Goal: Use online tool/utility

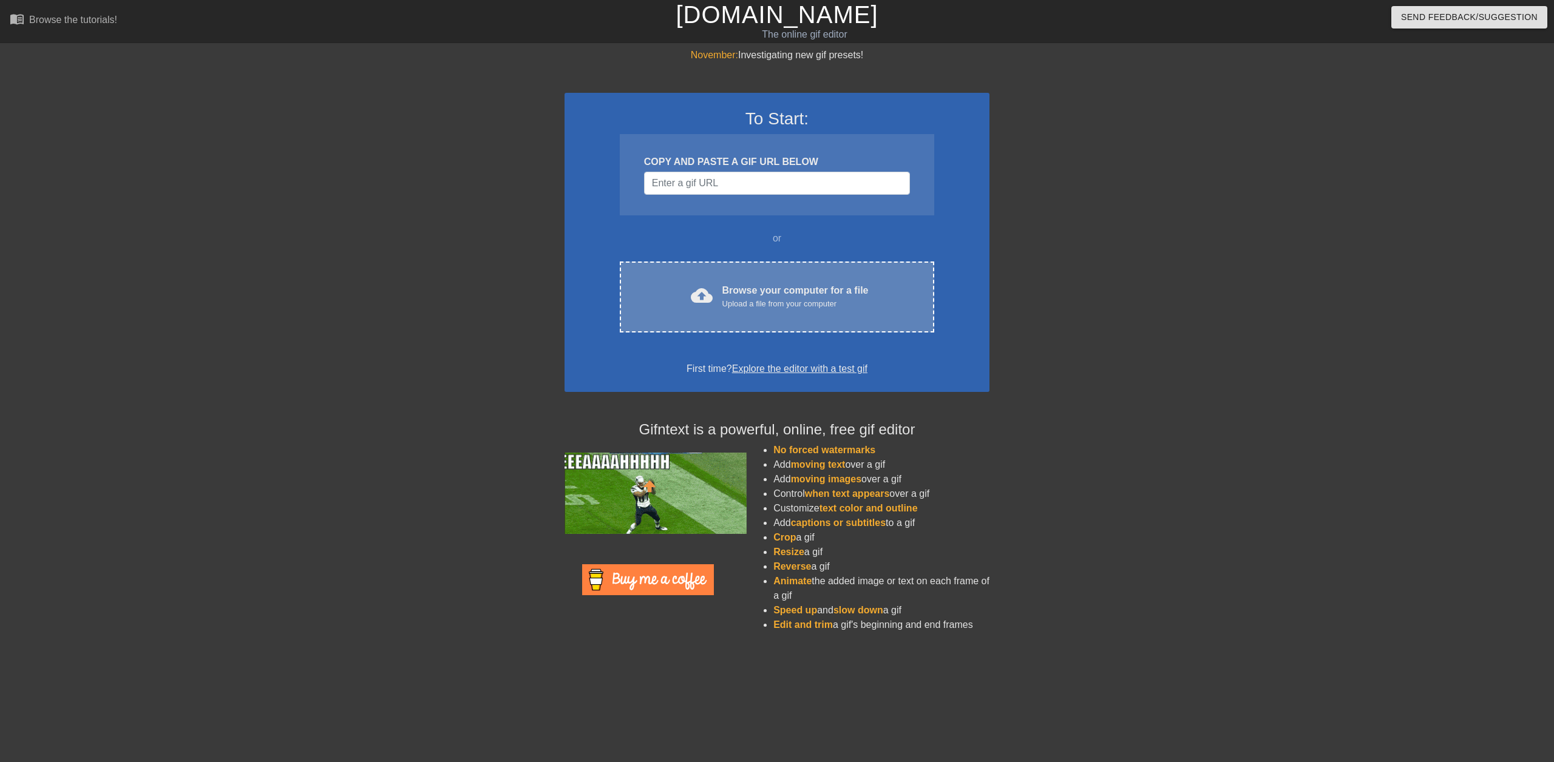
click at [754, 279] on div "cloud_upload Browse your computer for a file Upload a file from your computer C…" at bounding box center [777, 297] width 314 height 71
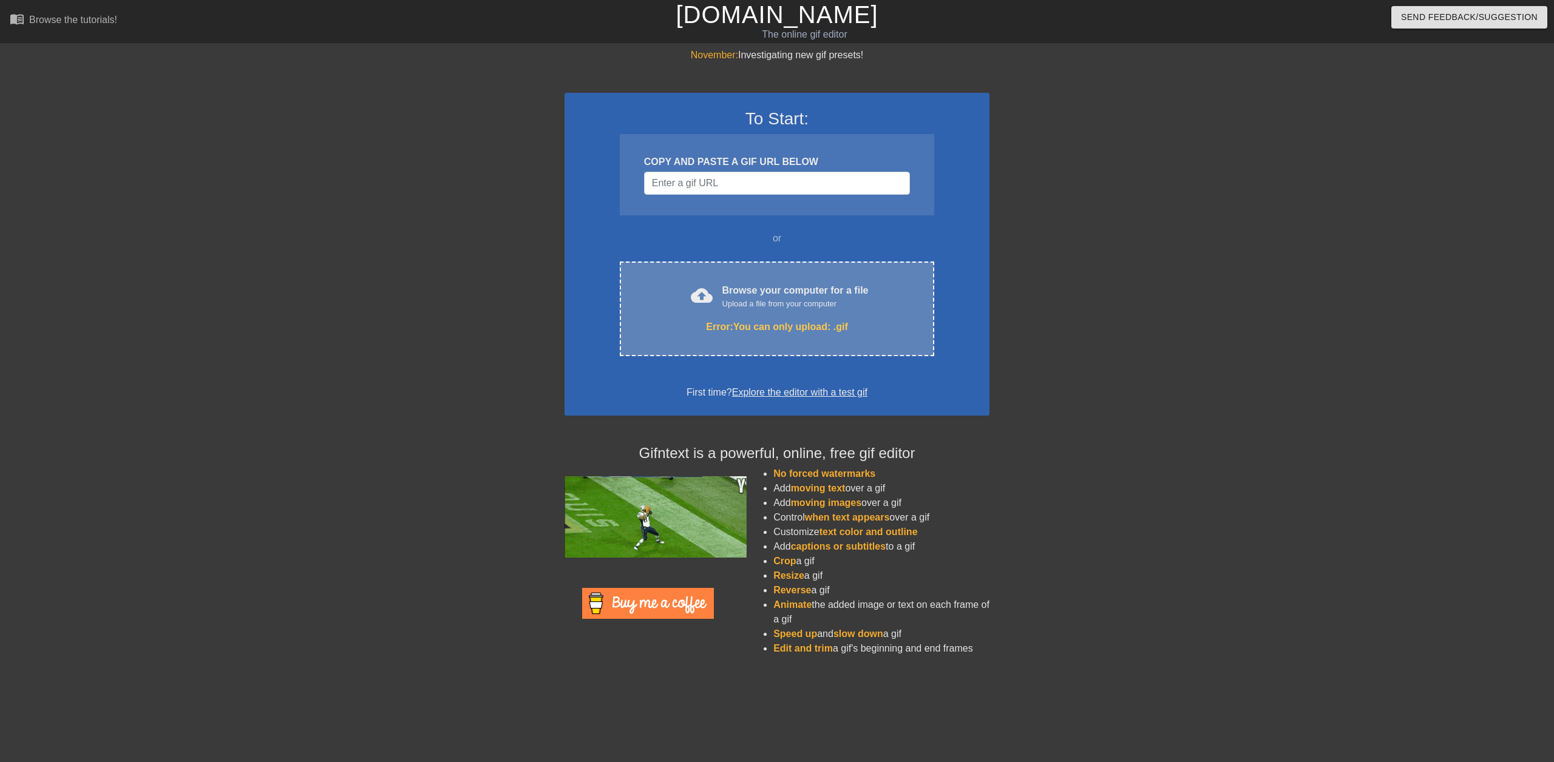
click at [801, 299] on div "Upload a file from your computer" at bounding box center [795, 304] width 146 height 12
click at [813, 296] on div "Browse your computer for a file Upload a file from your computer" at bounding box center [795, 296] width 146 height 27
click at [804, 293] on div "Browse your computer for a file Upload a file from your computer" at bounding box center [795, 296] width 146 height 27
click at [830, 325] on div "Error: You can only upload: .gif" at bounding box center [776, 327] width 263 height 15
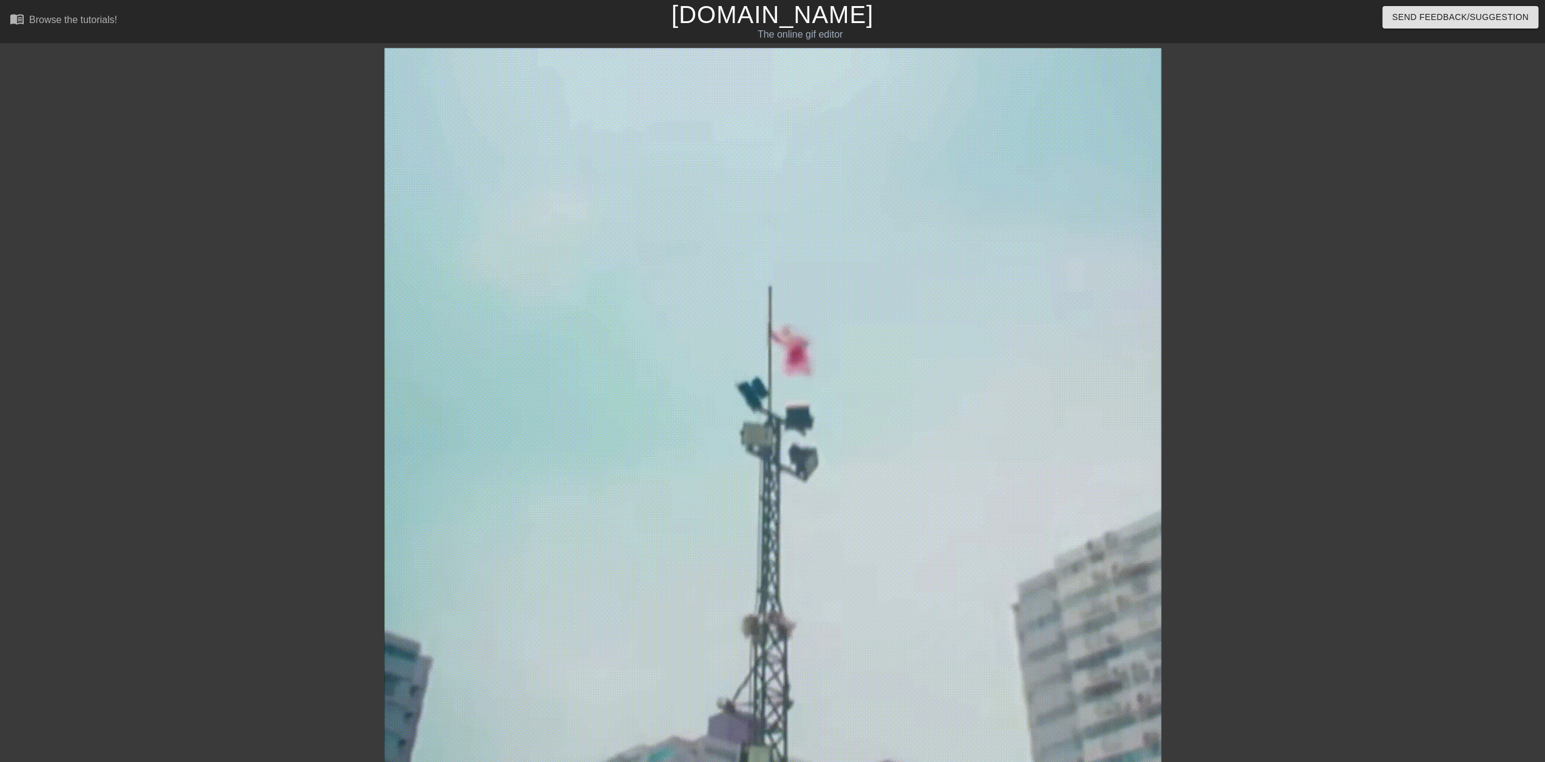
click at [1151, 417] on img at bounding box center [772, 436] width 777 height 777
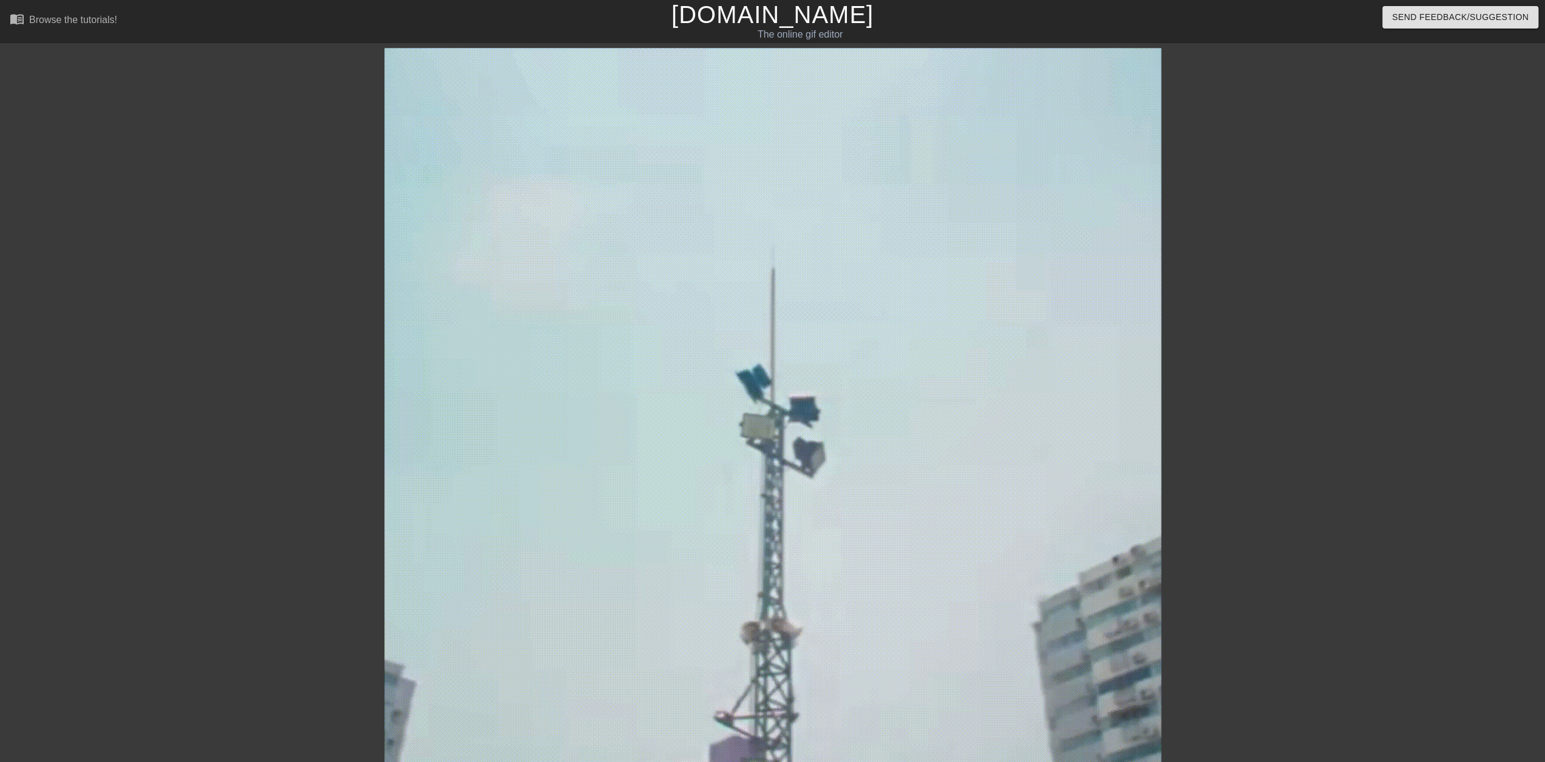
click at [932, 360] on img at bounding box center [772, 436] width 777 height 777
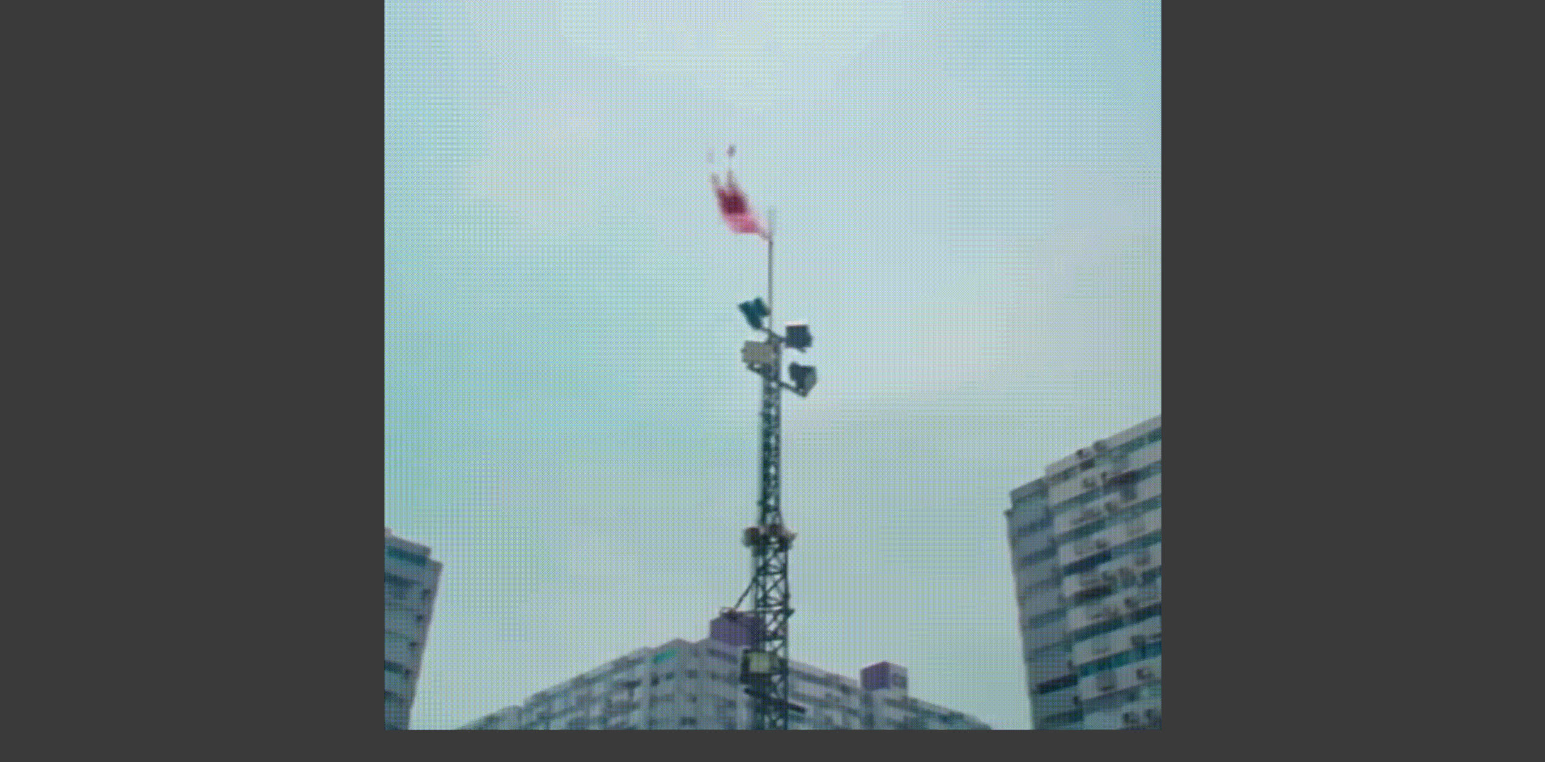
scroll to position [114, 0]
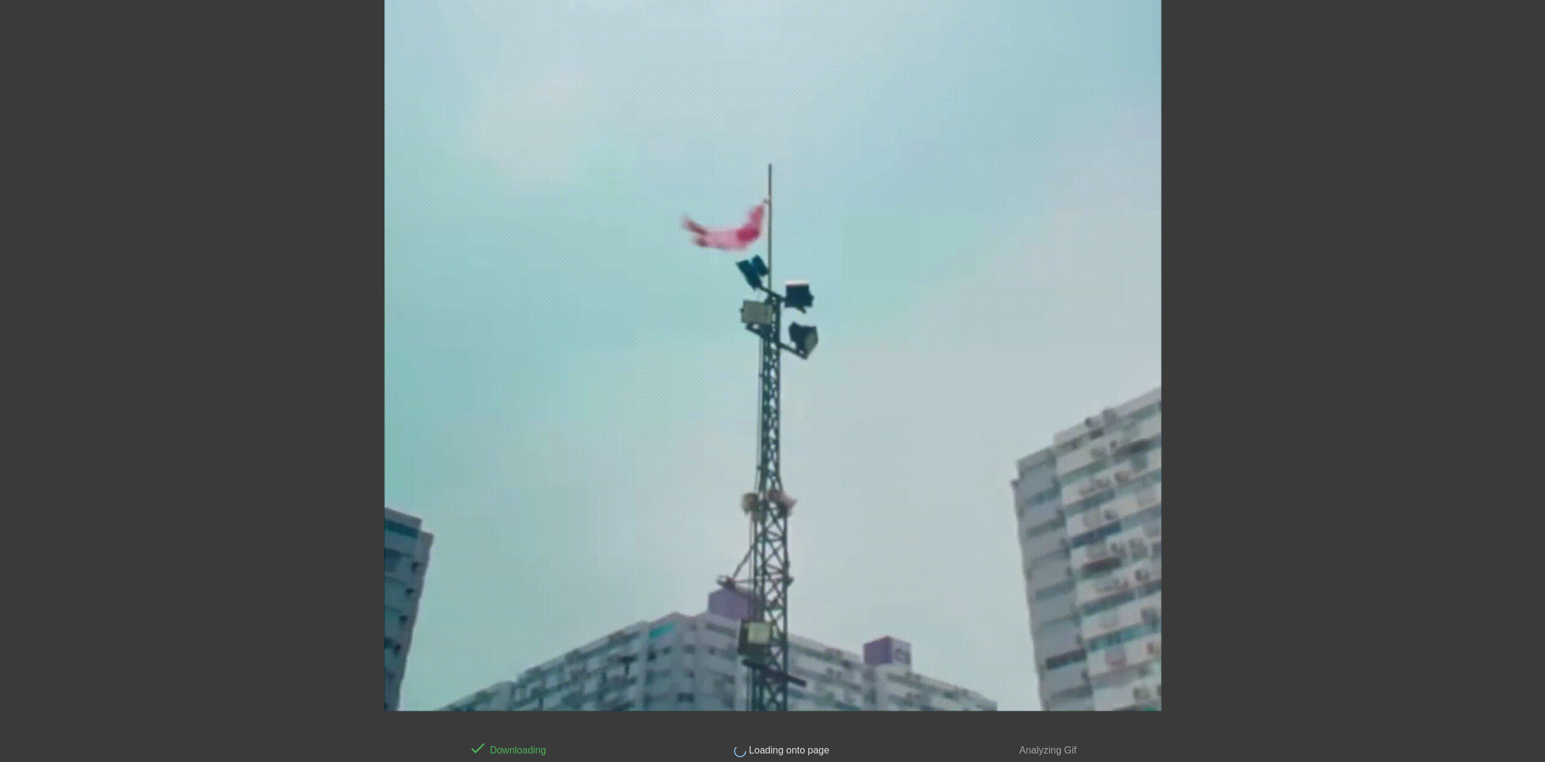
click at [1053, 306] on img at bounding box center [772, 322] width 777 height 777
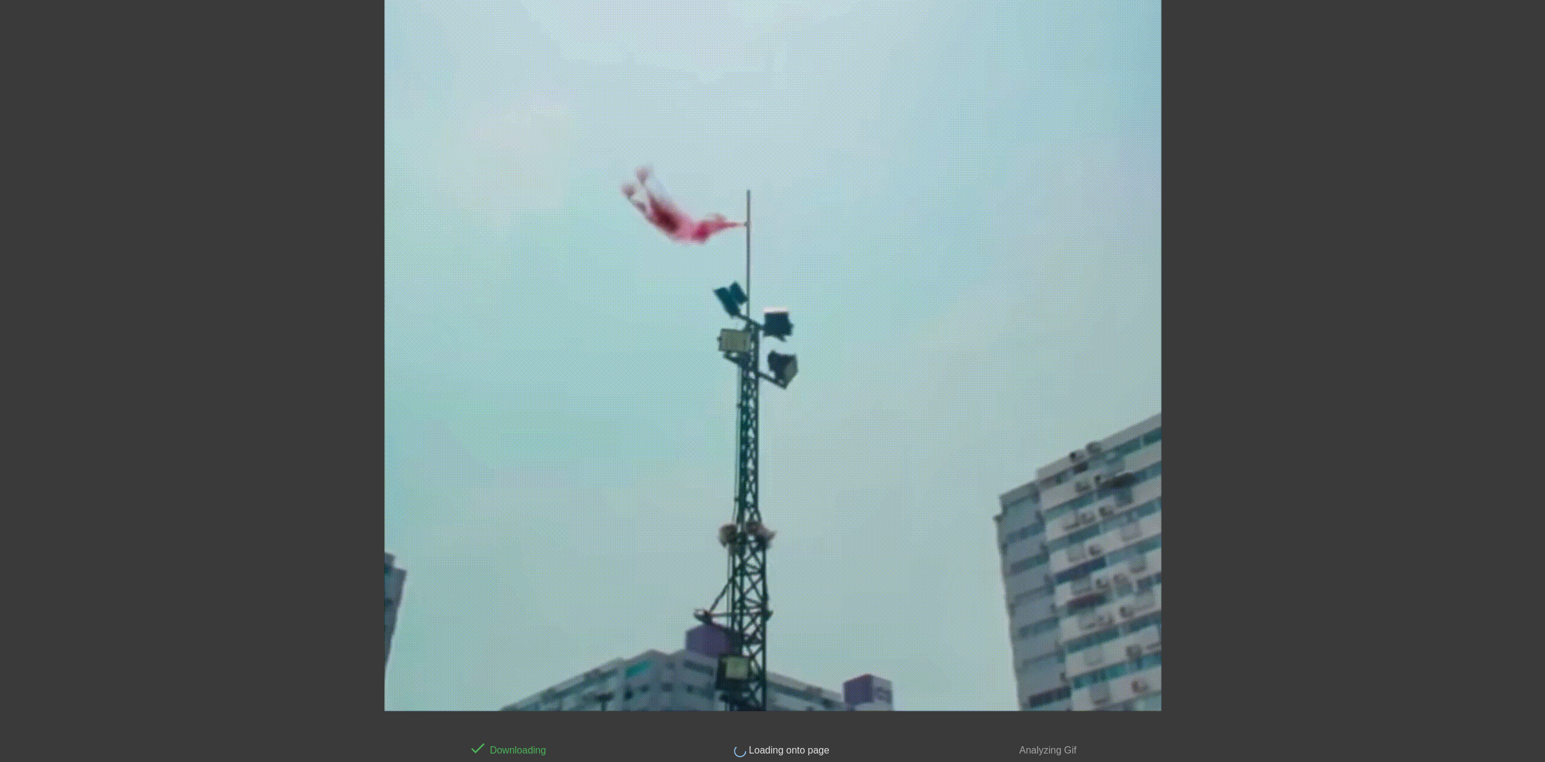
click at [1313, 362] on div "done Downloading done Loading onto page done Analyzing Gif" at bounding box center [772, 346] width 1545 height 824
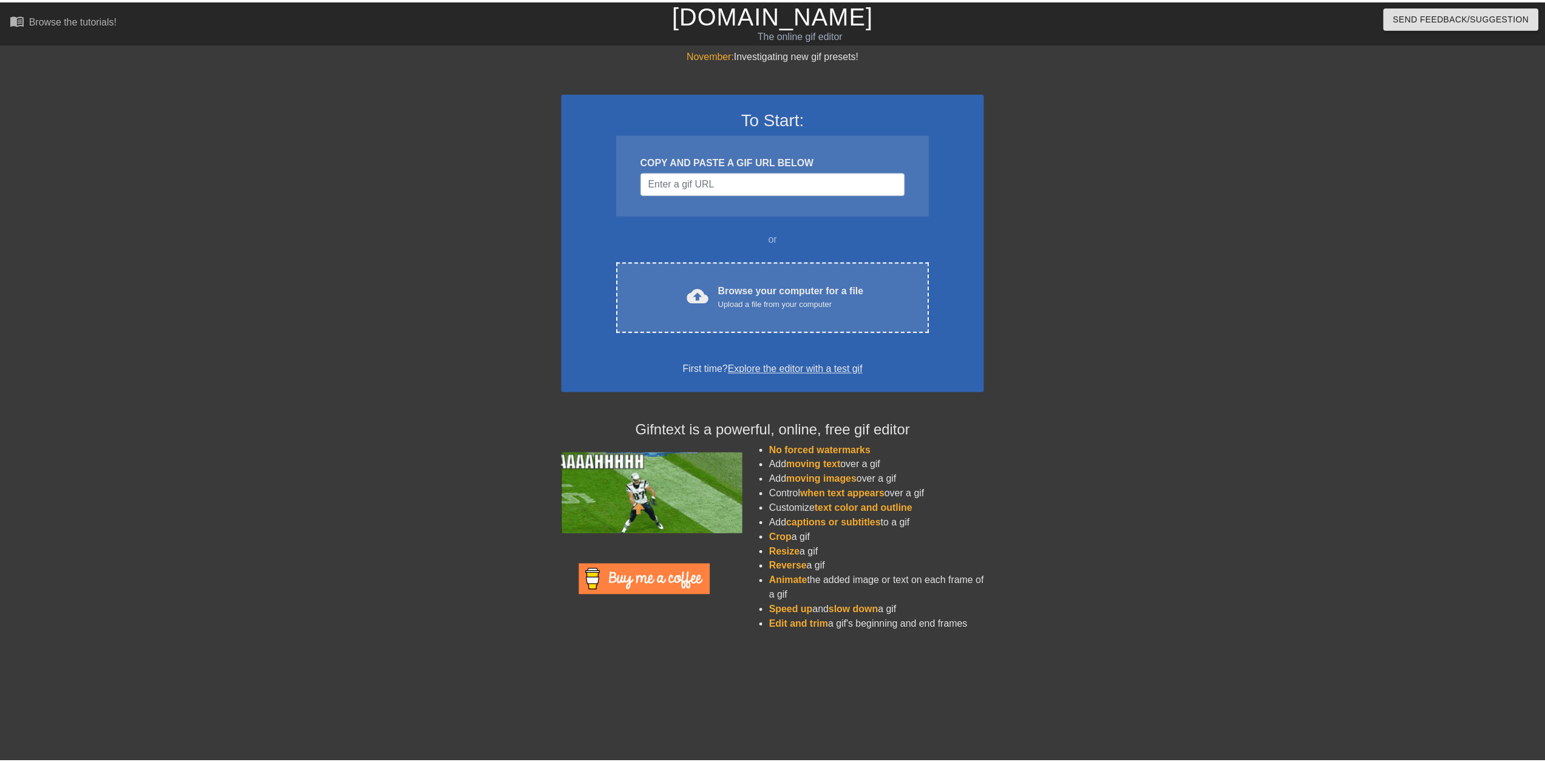
scroll to position [0, 9]
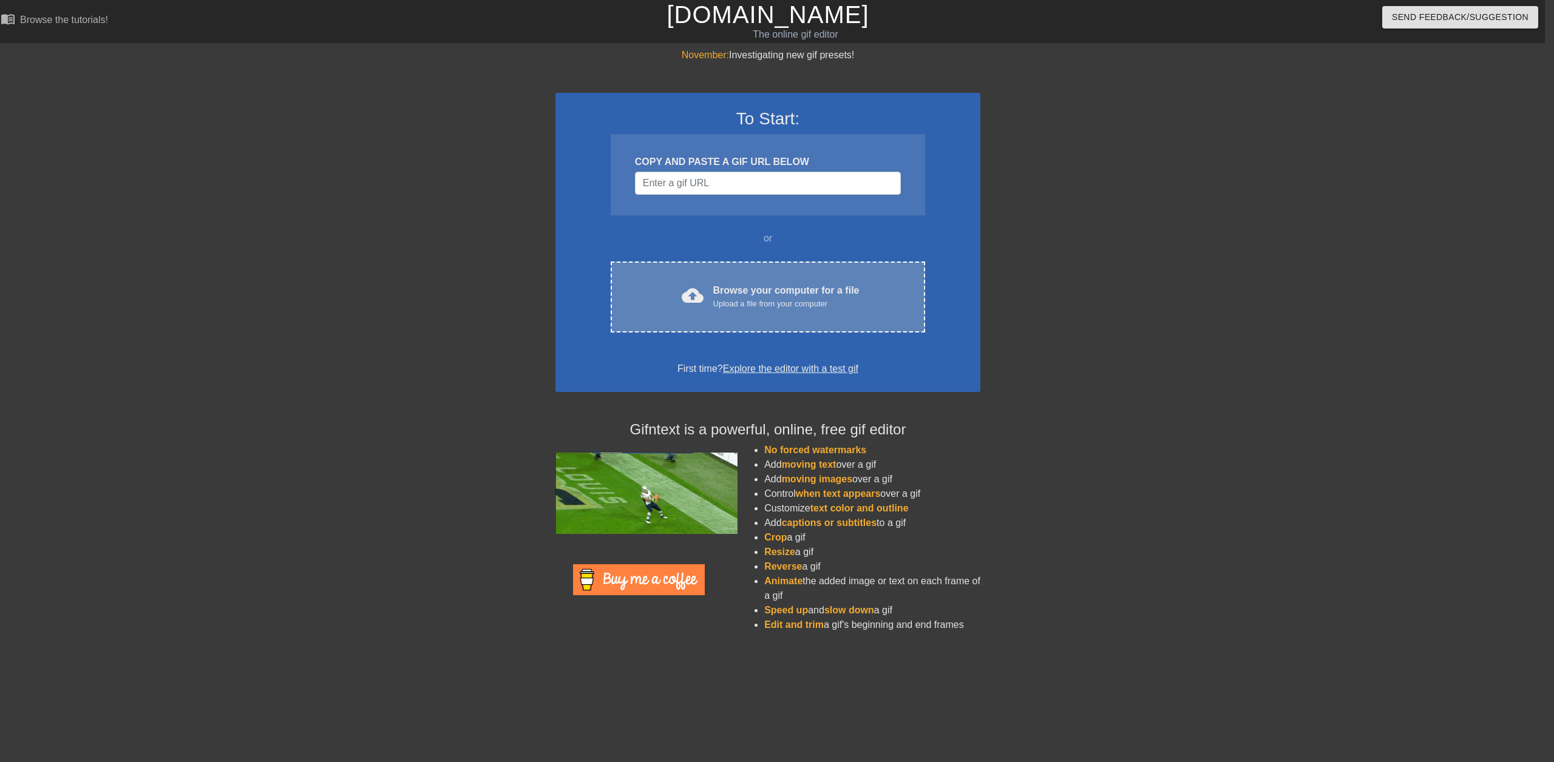
click at [762, 307] on div "Upload a file from your computer" at bounding box center [786, 304] width 146 height 12
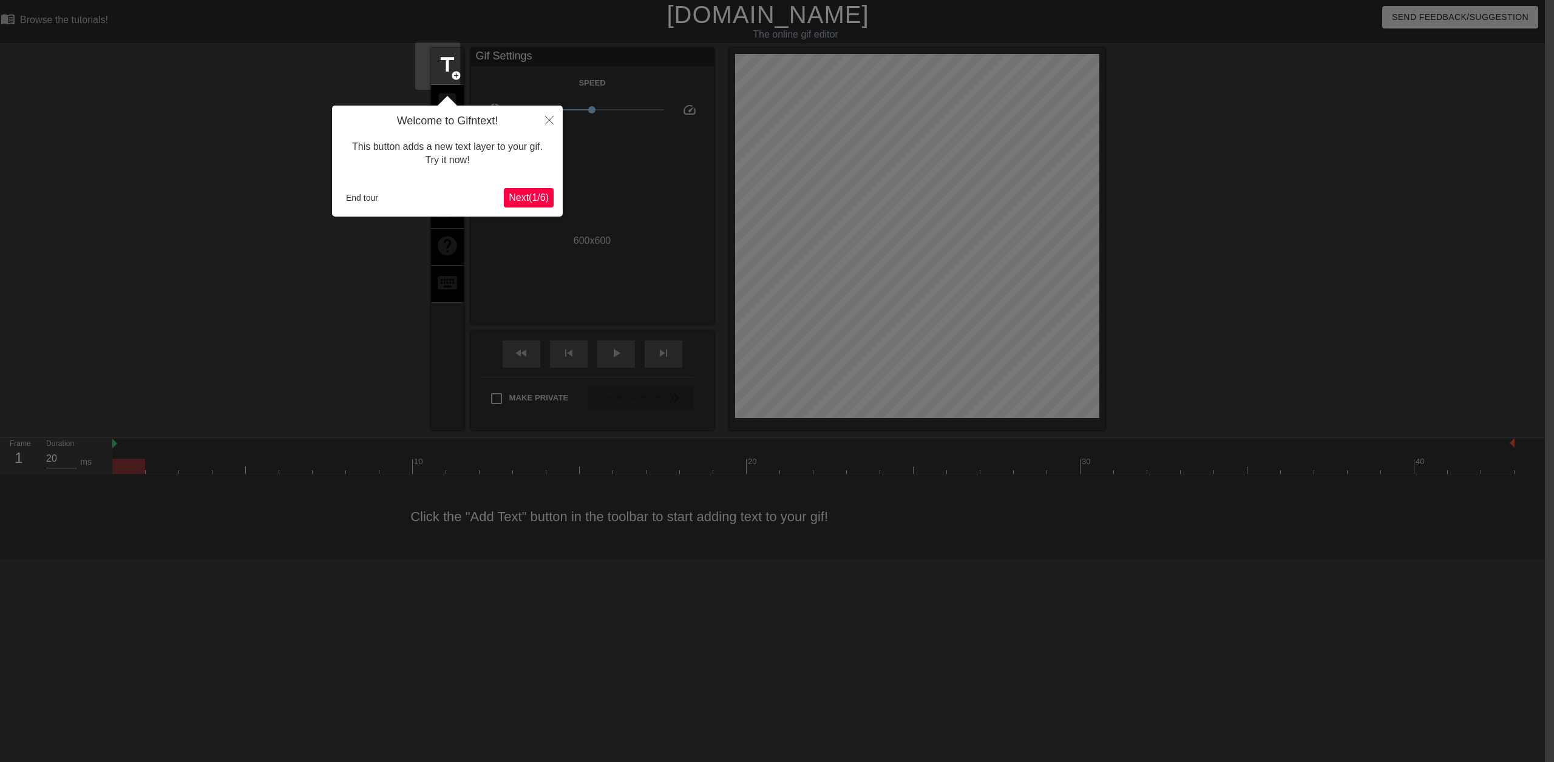
click at [527, 202] on span "Next ( 1 / 6 )" at bounding box center [529, 197] width 40 height 10
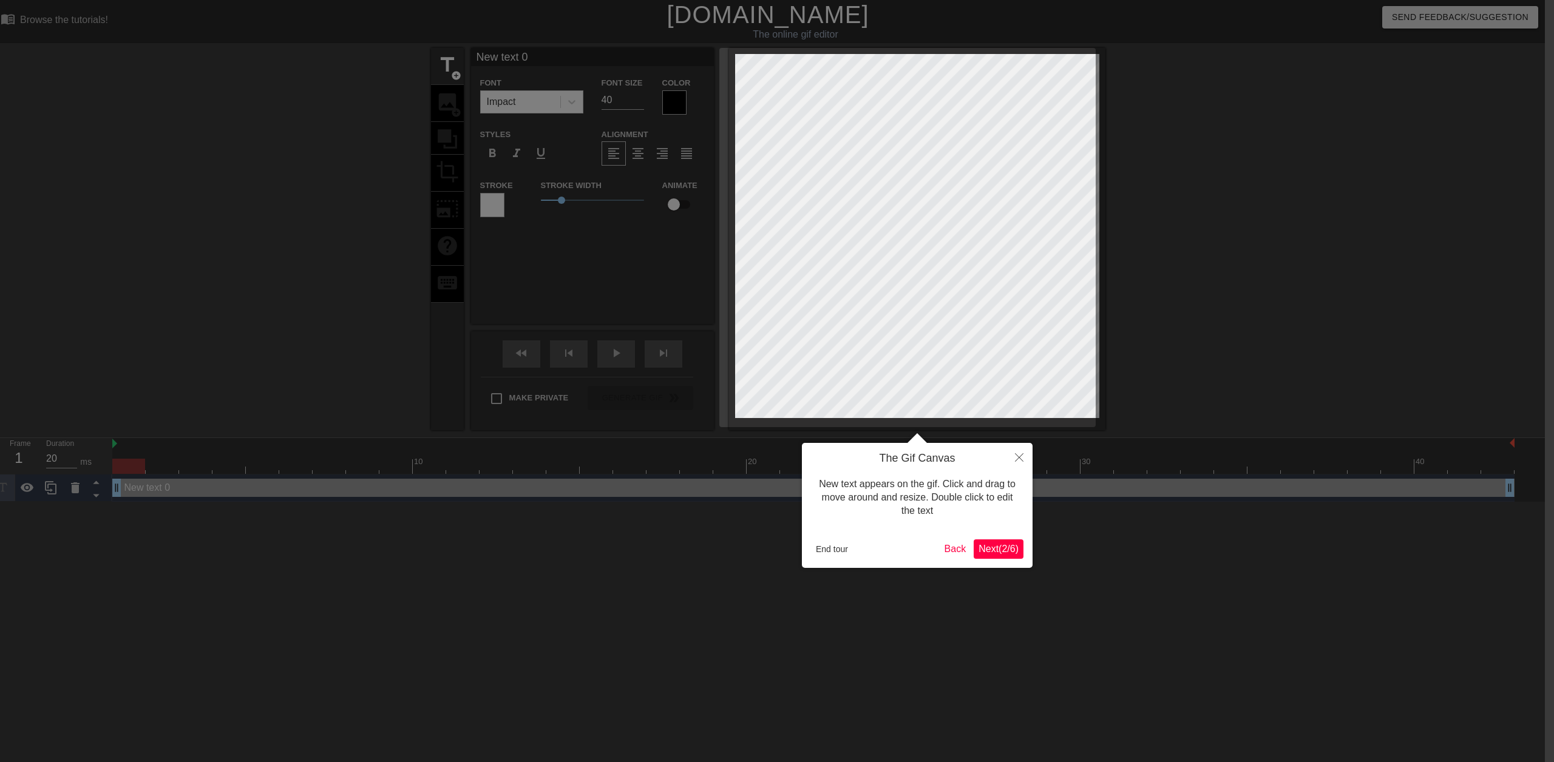
click at [1010, 551] on span "Next ( 2 / 6 )" at bounding box center [998, 549] width 40 height 10
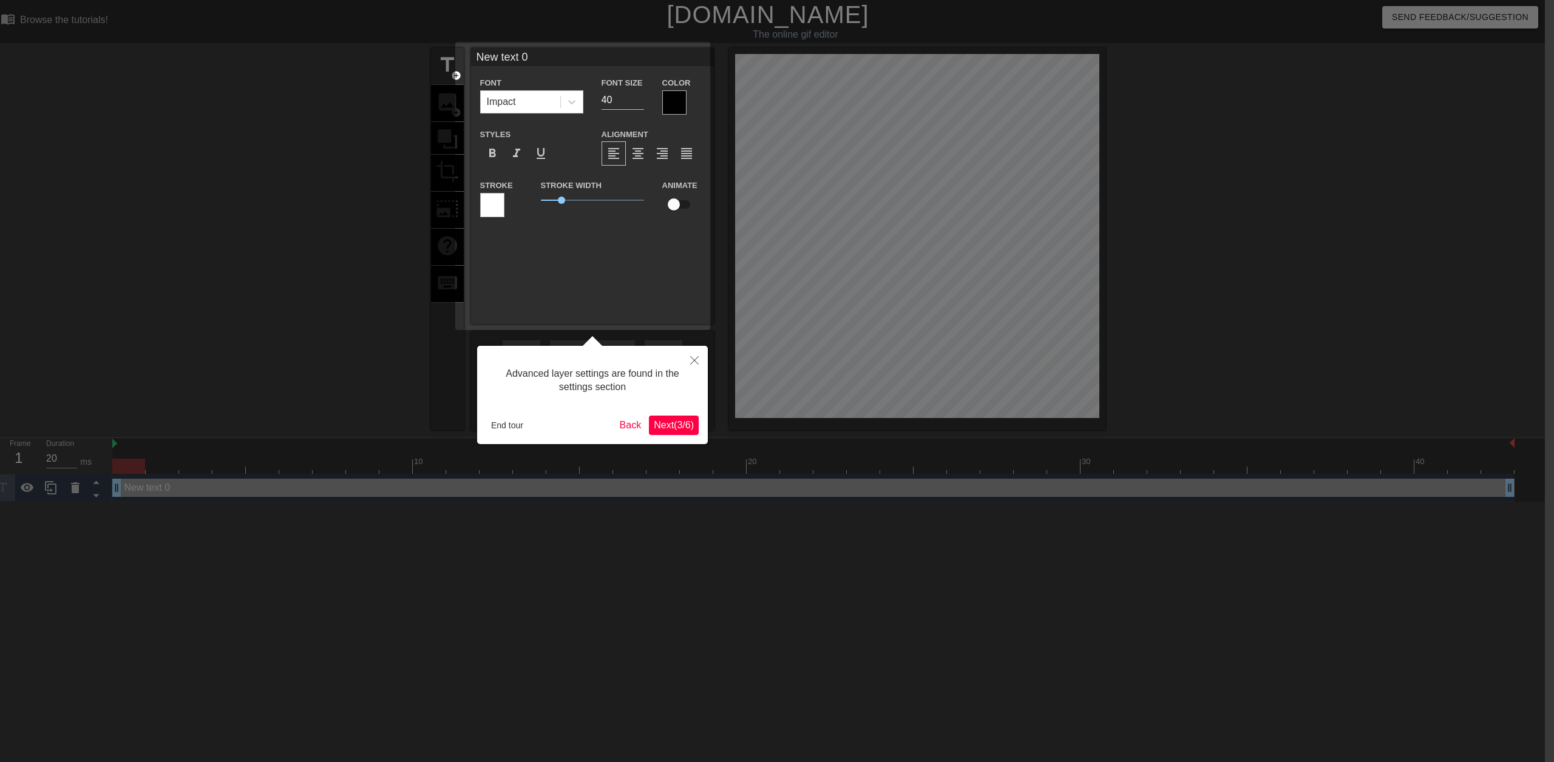
click at [674, 428] on span "Next ( 3 / 6 )" at bounding box center [674, 425] width 40 height 10
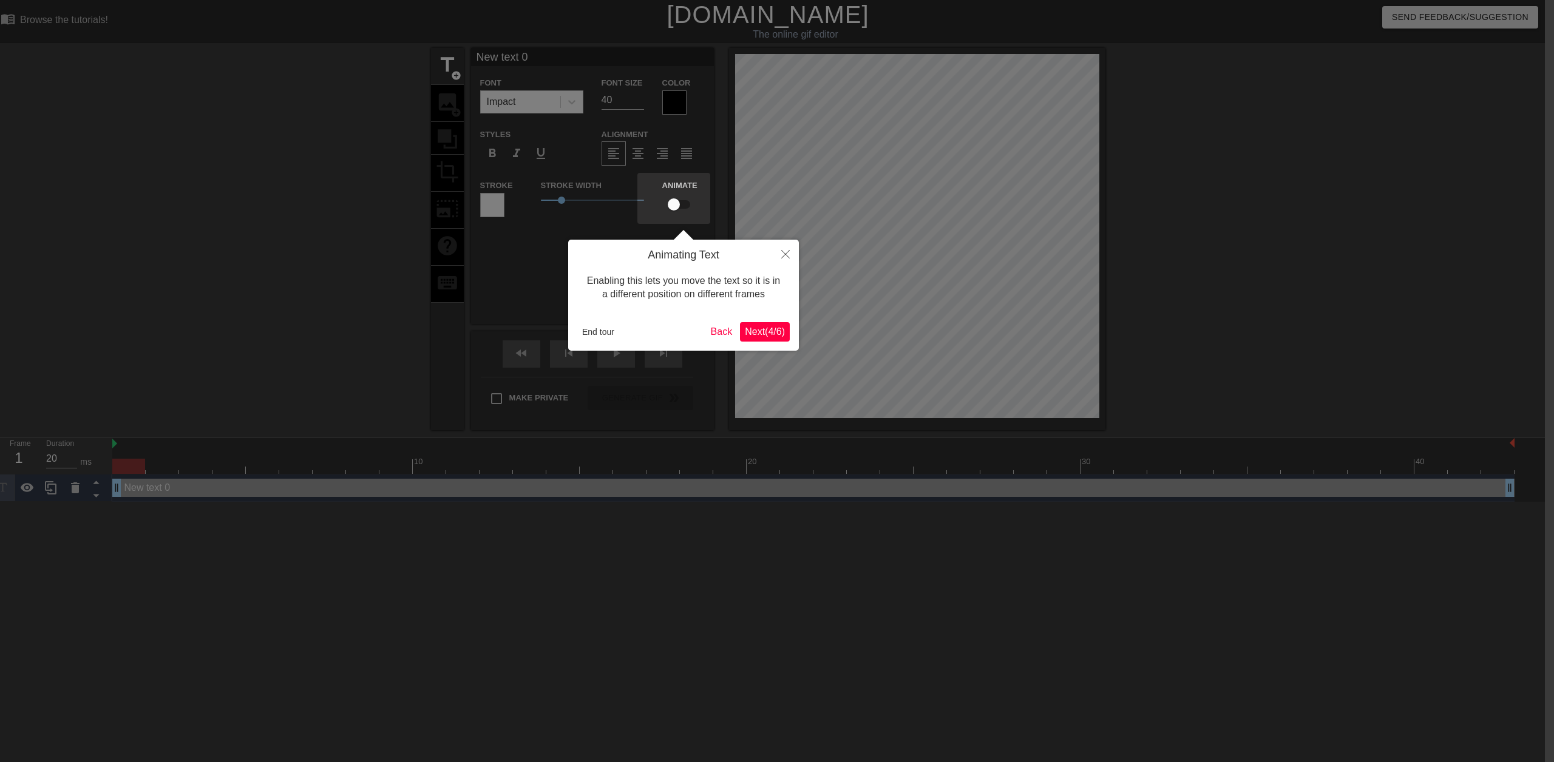
click at [761, 344] on div "Animating Text Enabling this lets you move the text so it is in a different pos…" at bounding box center [683, 295] width 231 height 111
click at [764, 333] on span "Next ( 4 / 6 )" at bounding box center [765, 332] width 40 height 10
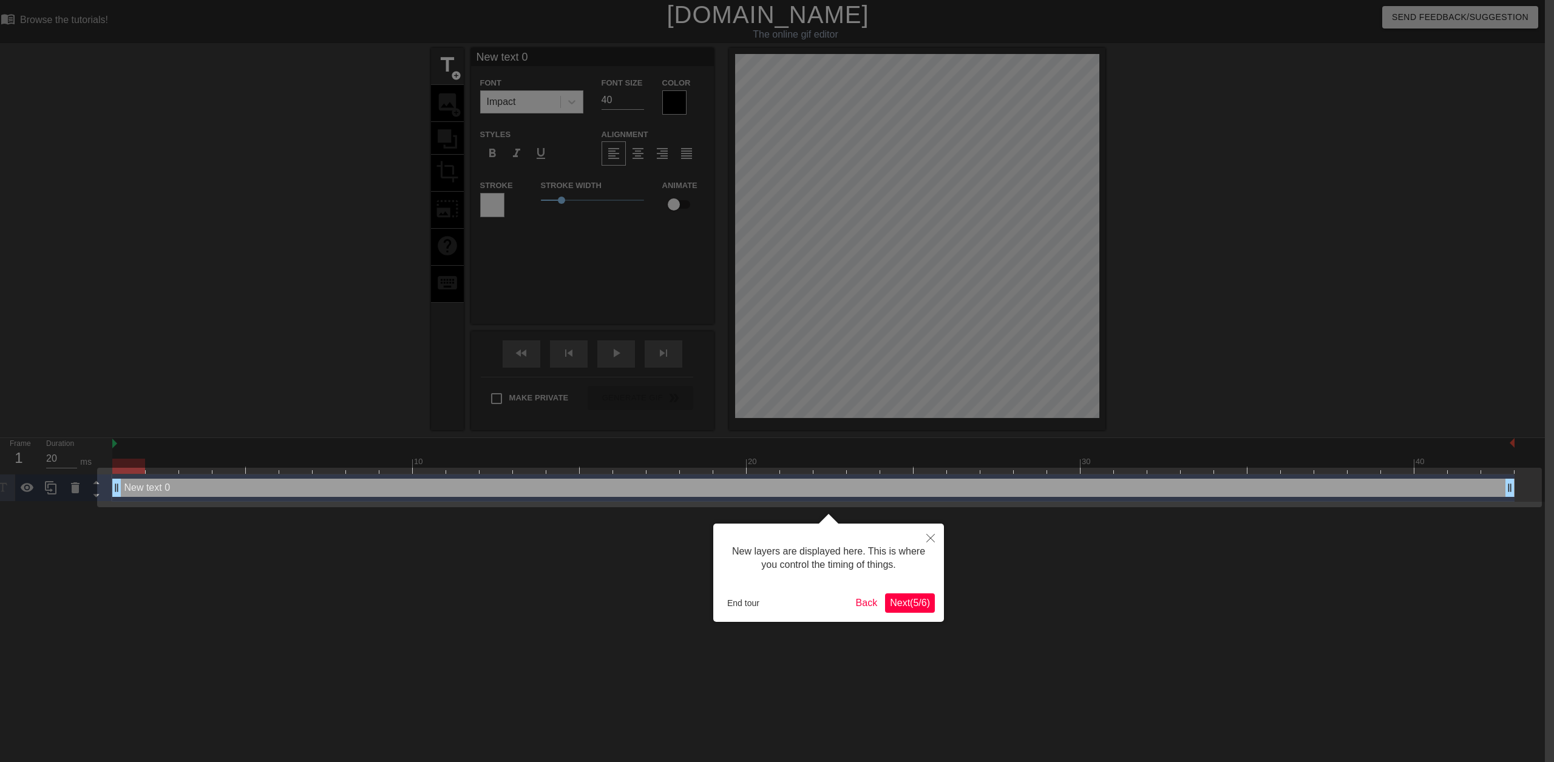
click at [927, 603] on span "Next ( 5 / 6 )" at bounding box center [910, 603] width 40 height 10
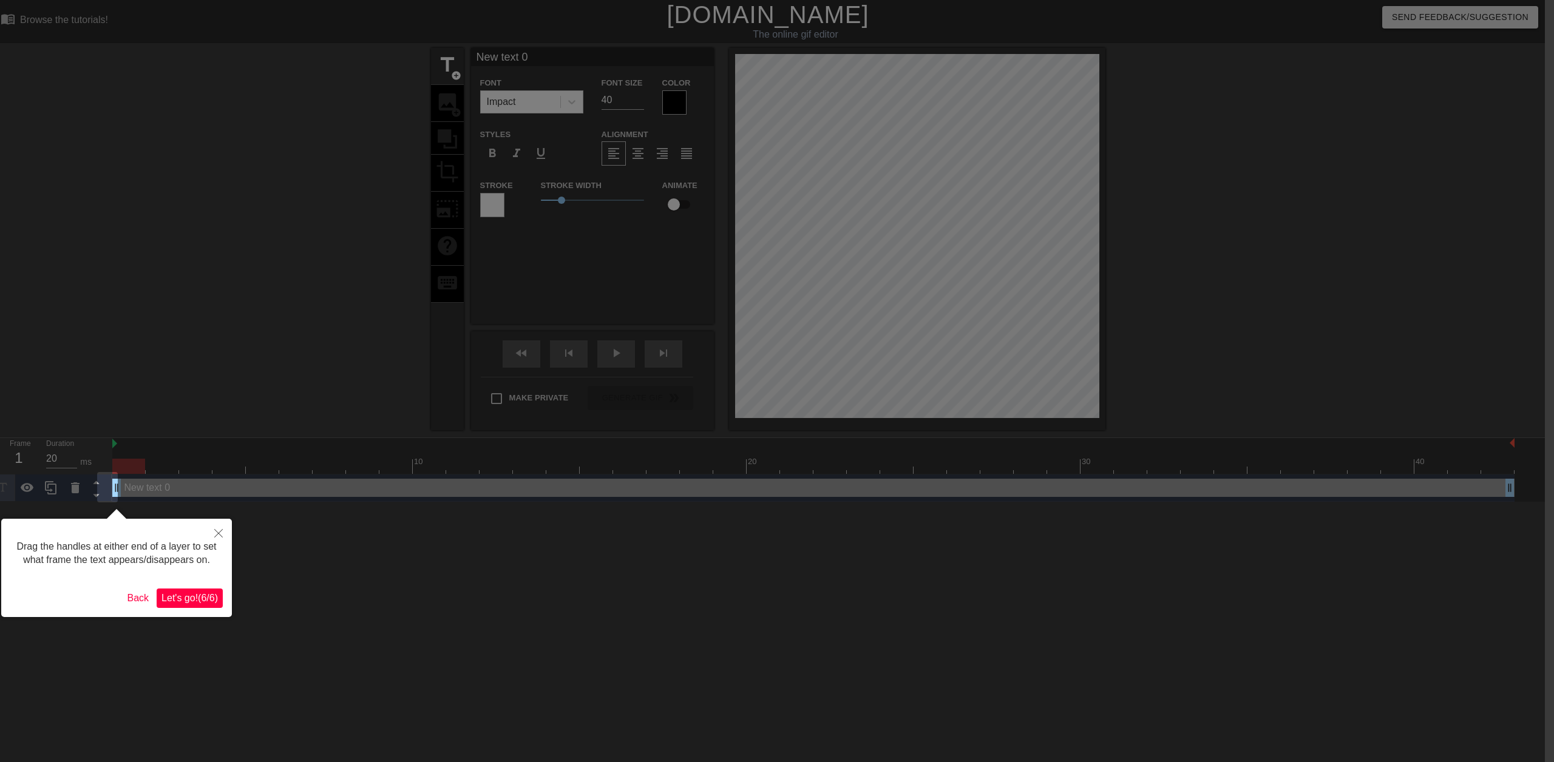
click at [217, 599] on span "Let's go! ( 6 / 6 )" at bounding box center [189, 598] width 56 height 10
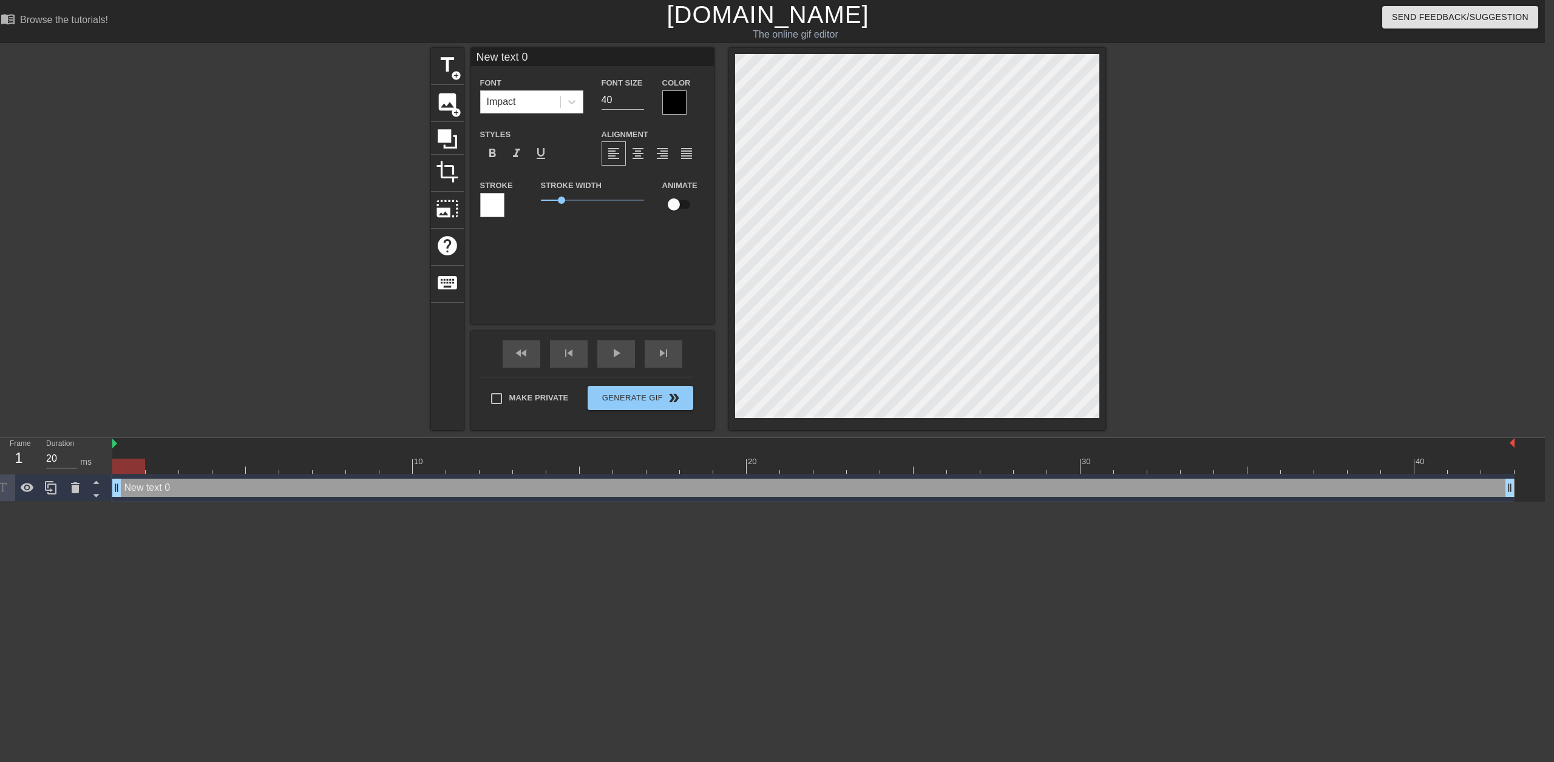
scroll to position [1, 2]
type input "M"
type textarea "ME"
type input "ME"
type textarea "ME"
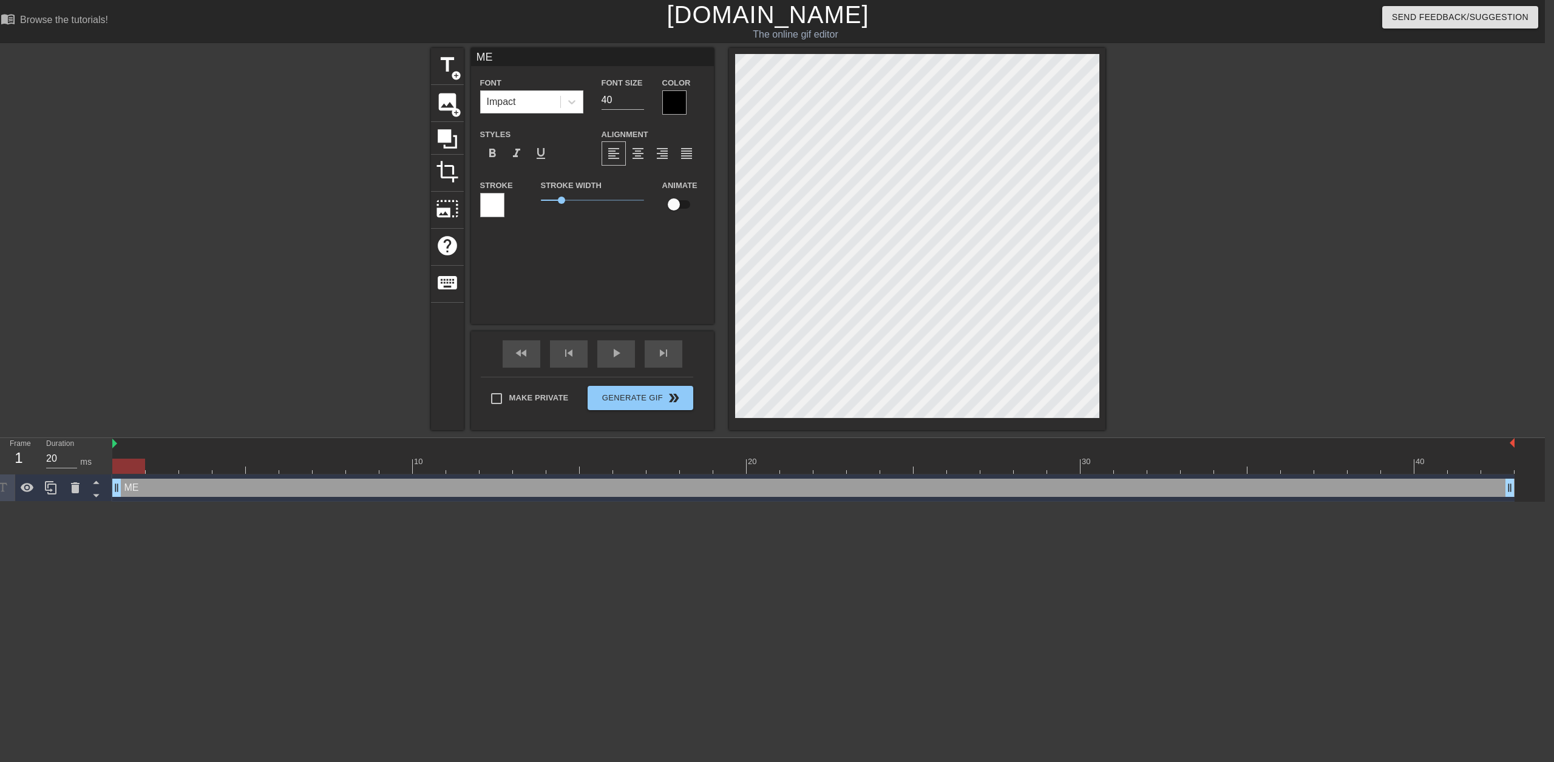
scroll to position [1, 1]
type textarea "ME"
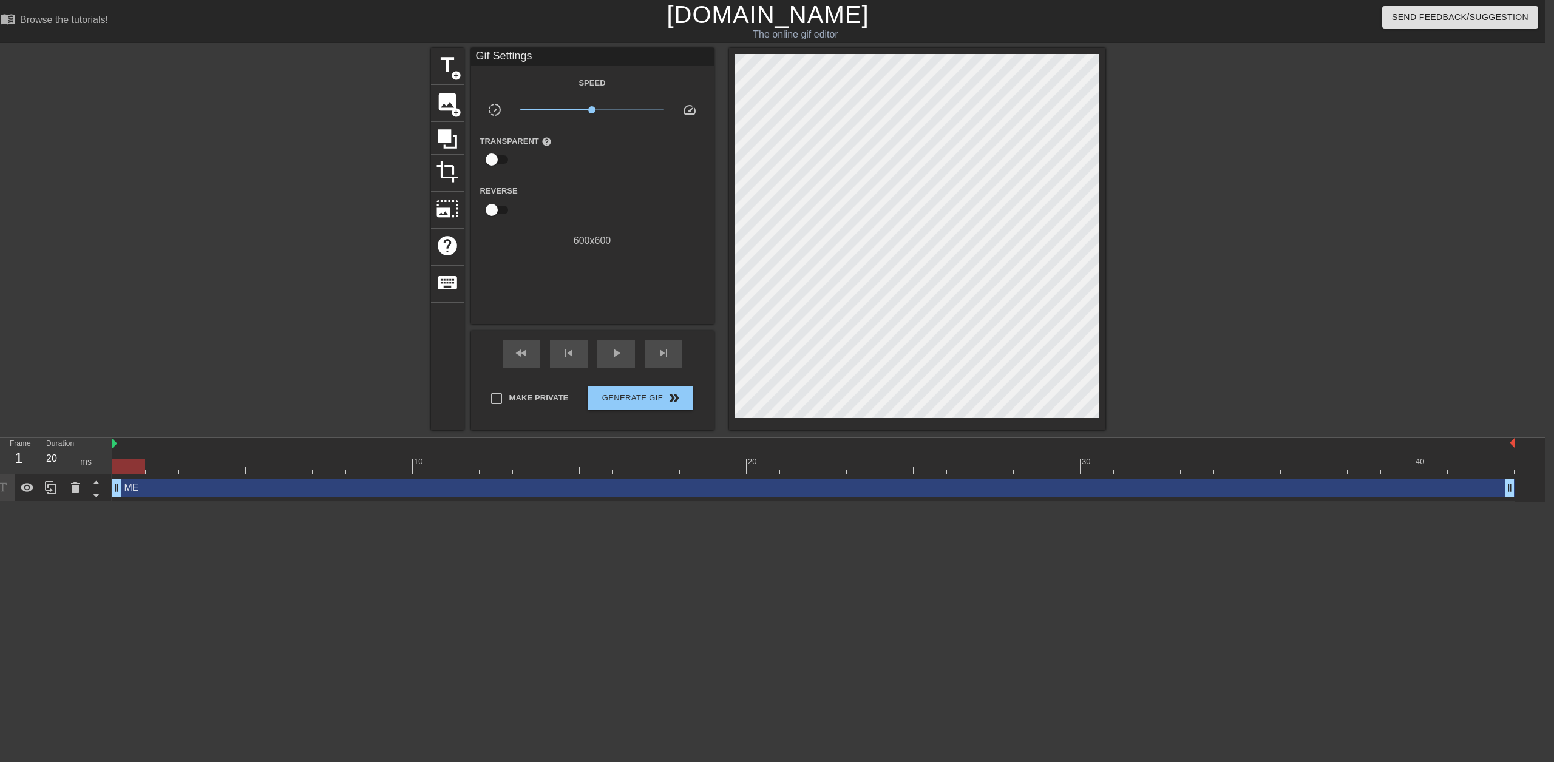
click at [122, 464] on div at bounding box center [128, 466] width 33 height 15
click at [121, 461] on div at bounding box center [128, 466] width 33 height 15
drag, startPoint x: 594, startPoint y: 107, endPoint x: 563, endPoint y: 110, distance: 30.5
click at [563, 110] on span "x0.359" at bounding box center [560, 109] width 7 height 7
click at [613, 350] on span "play_arrow" at bounding box center [616, 353] width 15 height 15
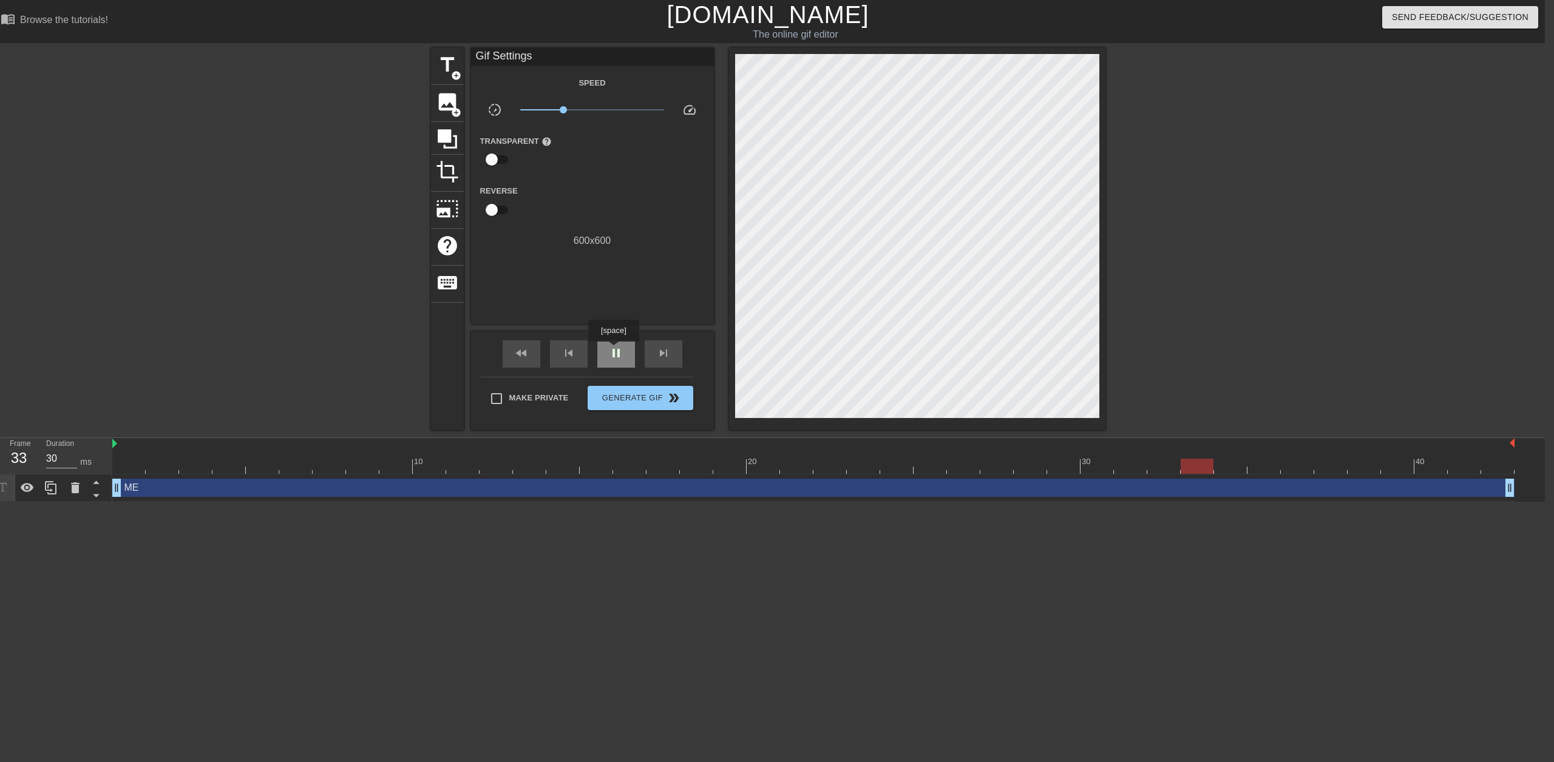
type input "50"
click at [613, 350] on span "pause" at bounding box center [616, 353] width 15 height 15
click at [152, 484] on div "ME drag_handle drag_handle" at bounding box center [813, 488] width 1402 height 18
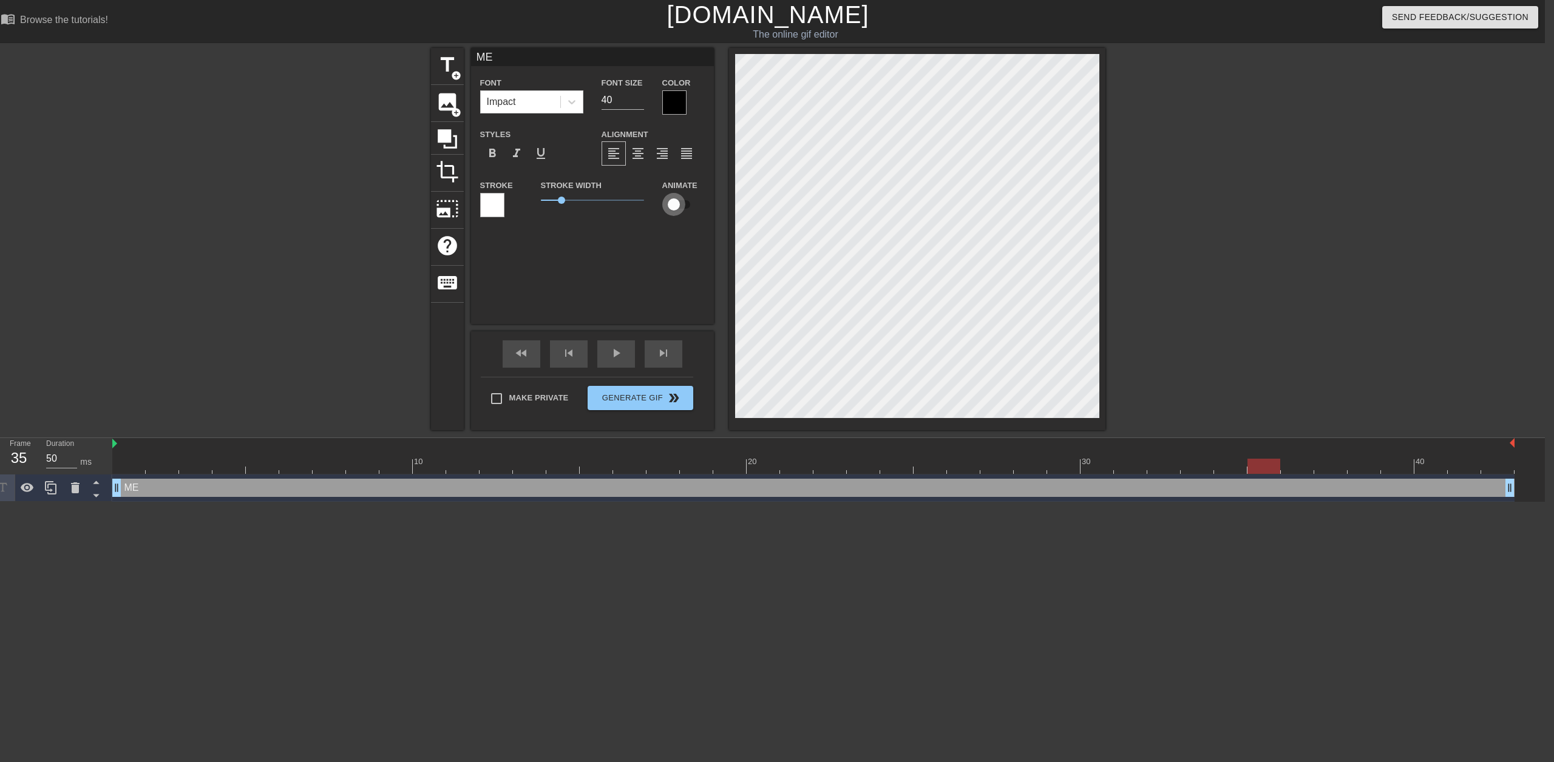
click at [683, 209] on input "checkbox" at bounding box center [673, 204] width 69 height 23
checkbox input "true"
click at [608, 355] on div "play_arrow" at bounding box center [616, 354] width 38 height 27
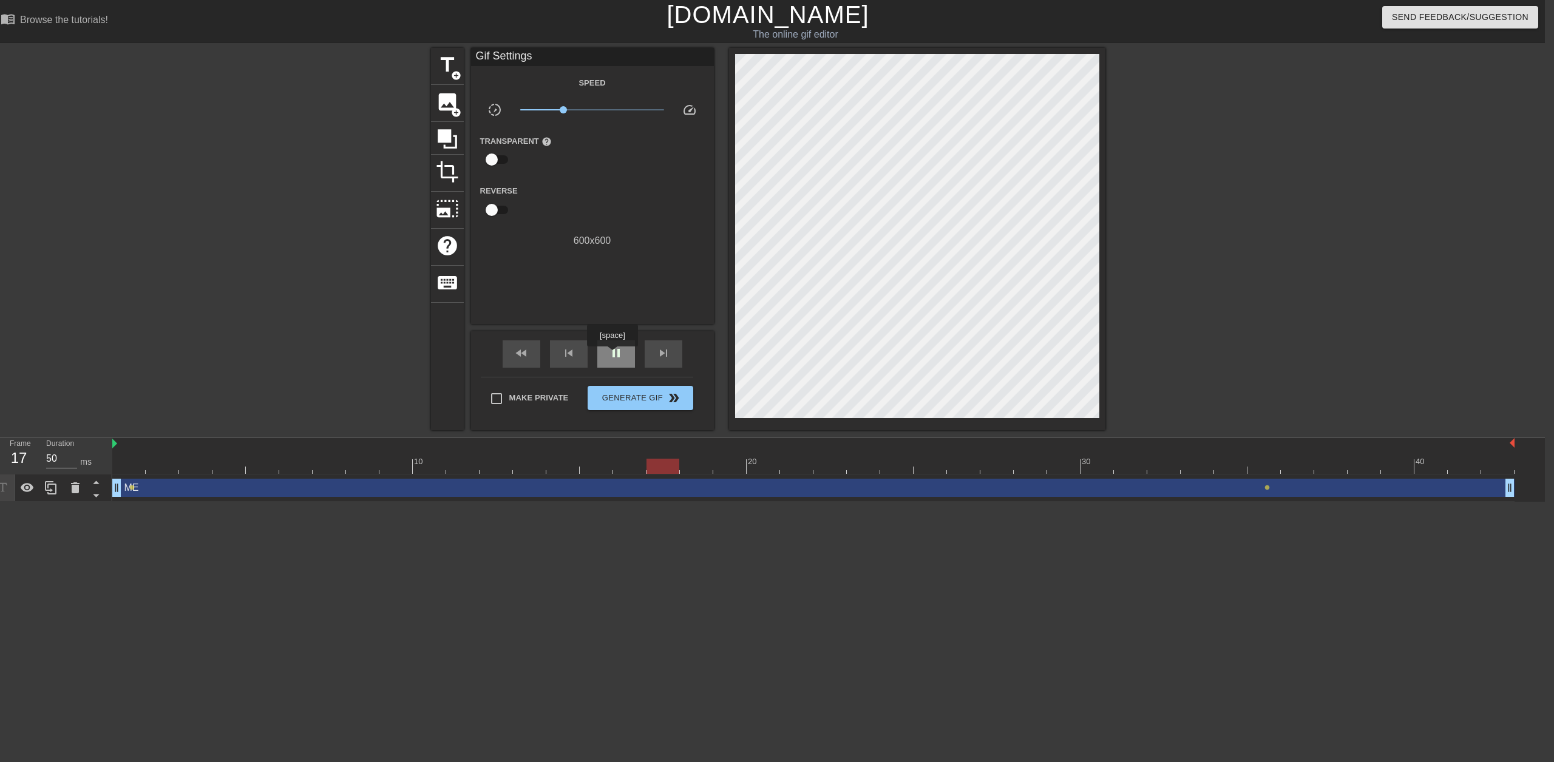
click at [612, 355] on span "pause" at bounding box center [616, 353] width 15 height 15
click at [612, 355] on span "play_arrow" at bounding box center [616, 353] width 15 height 15
type input "30"
click at [612, 355] on span "pause" at bounding box center [616, 353] width 15 height 15
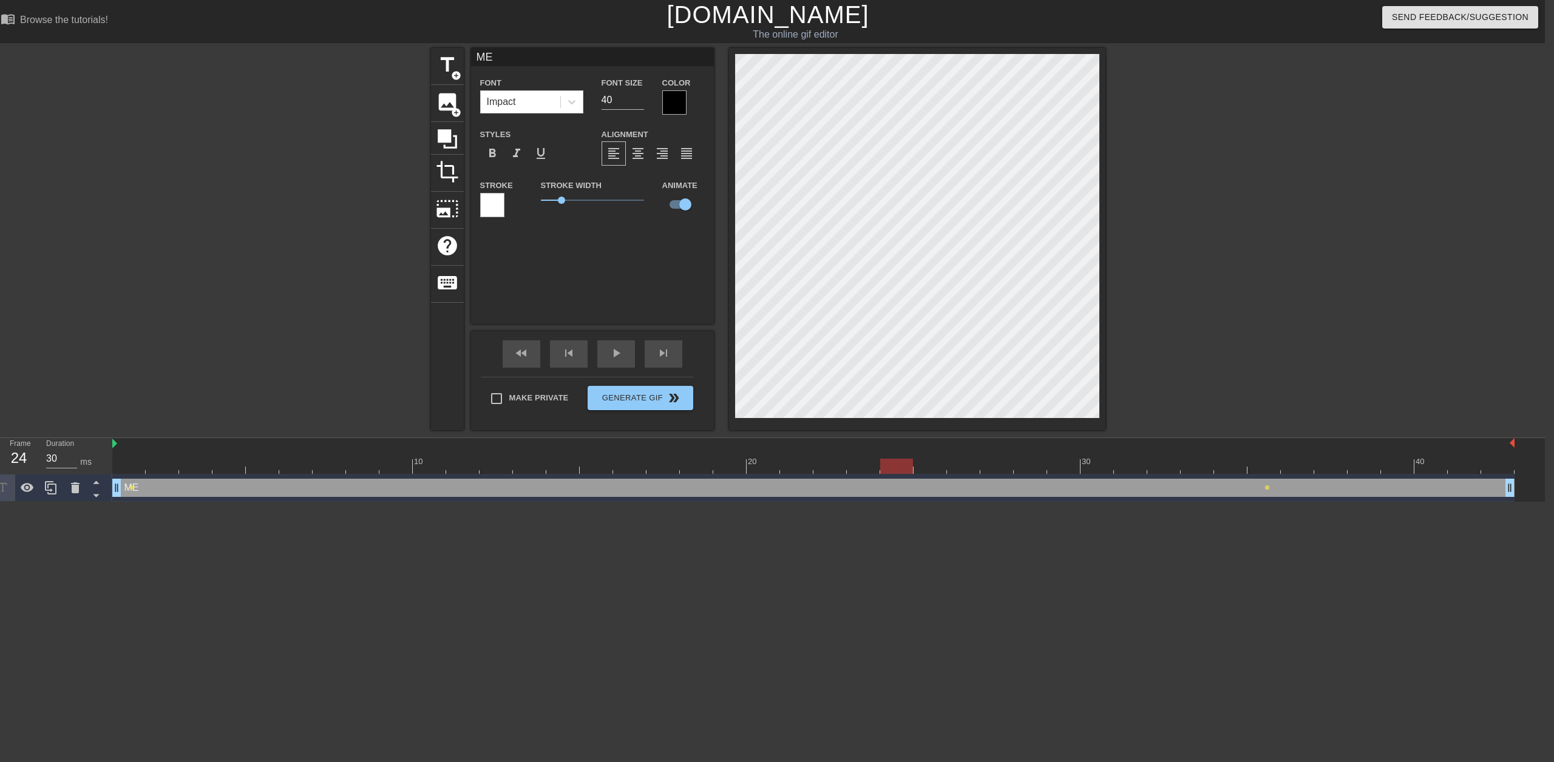
click at [493, 209] on div at bounding box center [492, 205] width 24 height 24
